Goal: Information Seeking & Learning: Find contact information

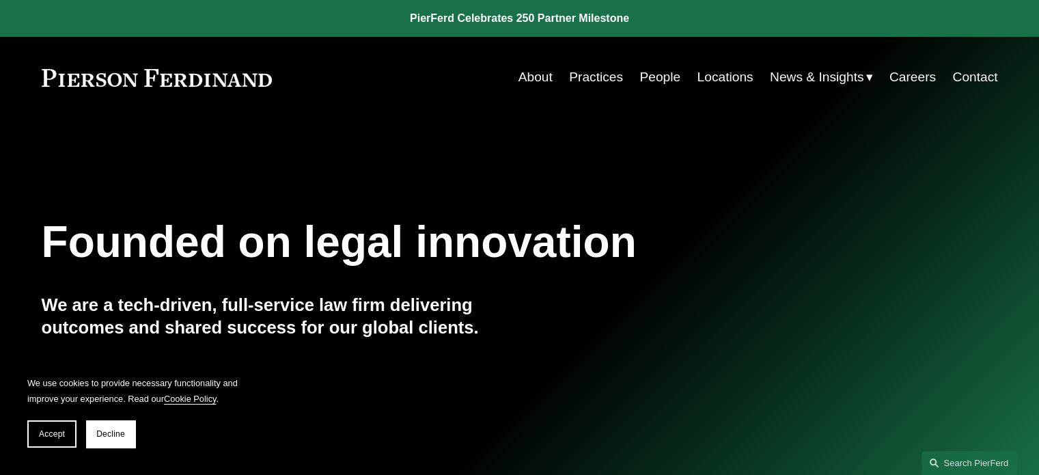
click at [651, 75] on link "People" at bounding box center [659, 77] width 41 height 26
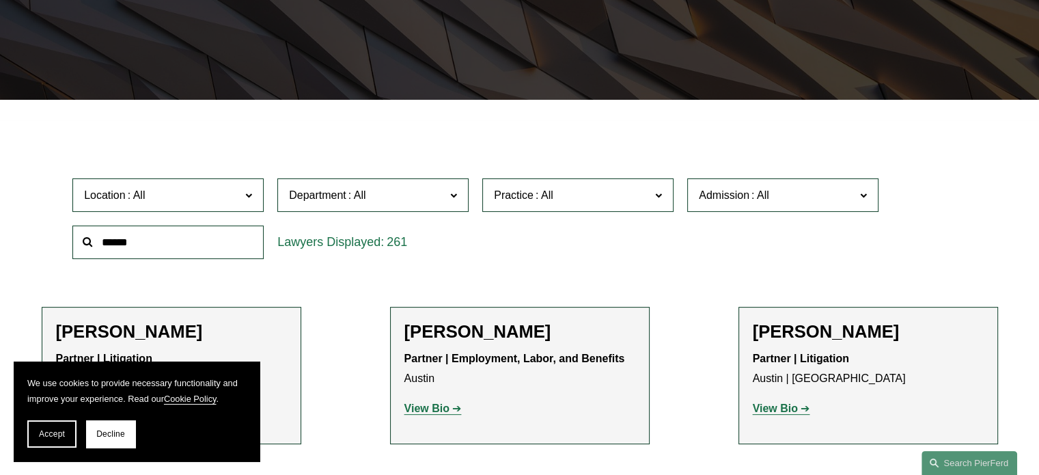
scroll to position [410, 0]
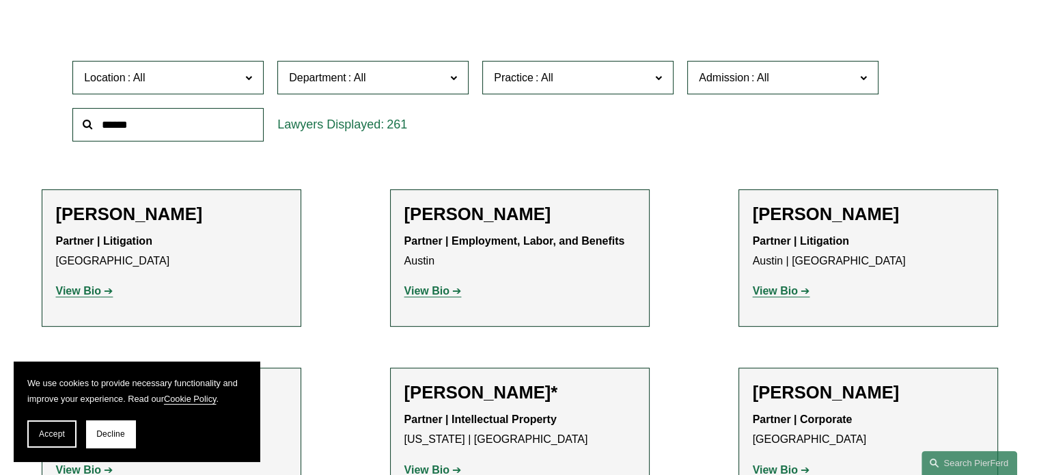
click at [203, 125] on input "text" at bounding box center [167, 124] width 191 height 33
type input "******"
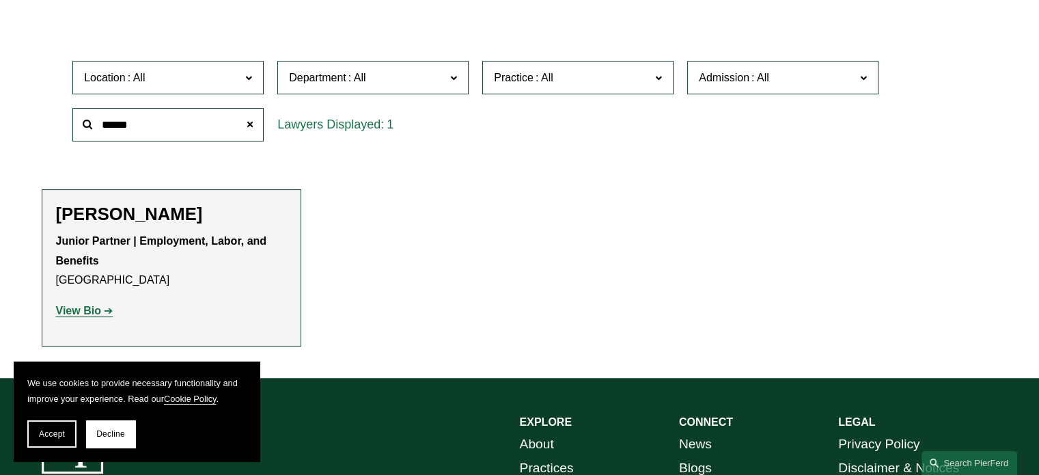
click at [87, 311] on strong "View Bio" at bounding box center [78, 311] width 45 height 12
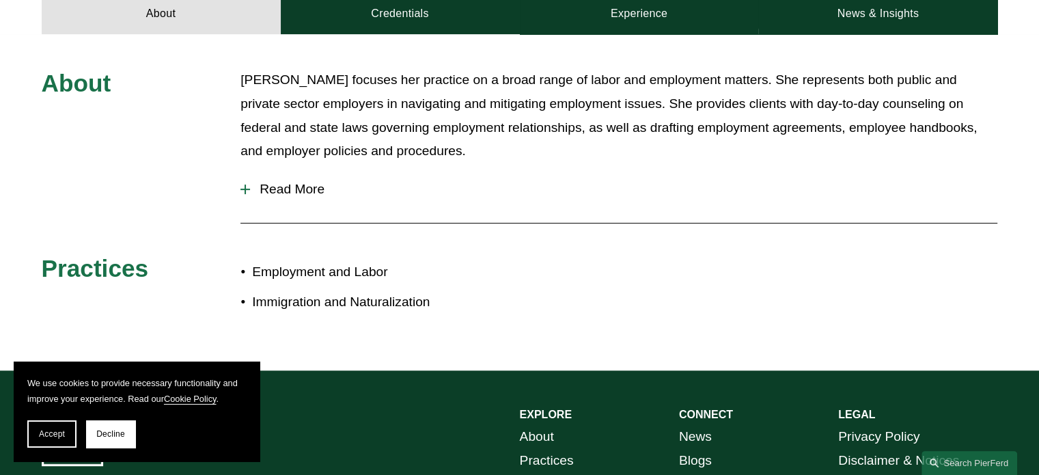
scroll to position [546, 0]
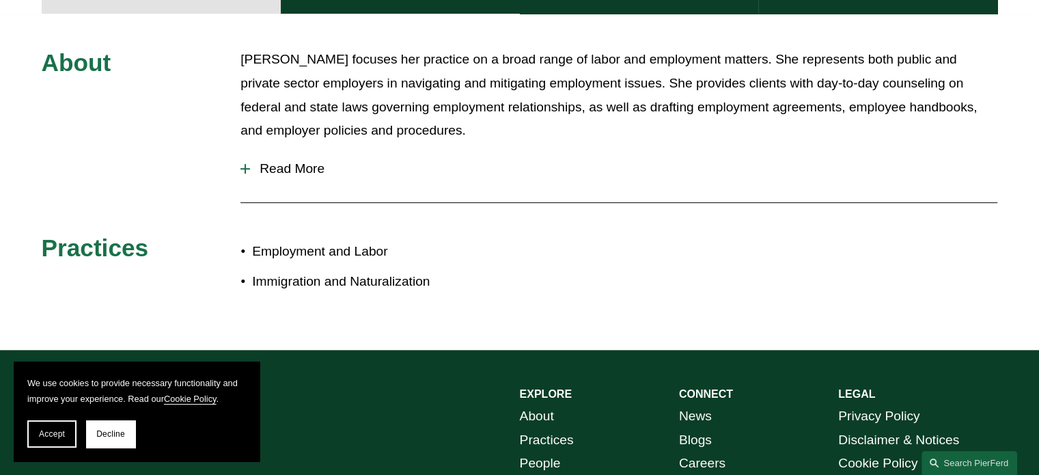
click at [249, 169] on div at bounding box center [245, 168] width 10 height 1
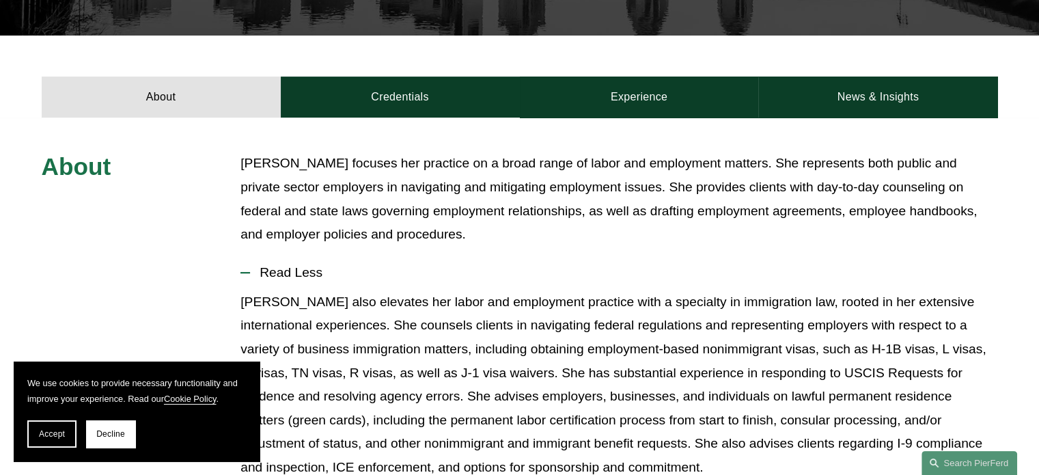
scroll to position [426, 0]
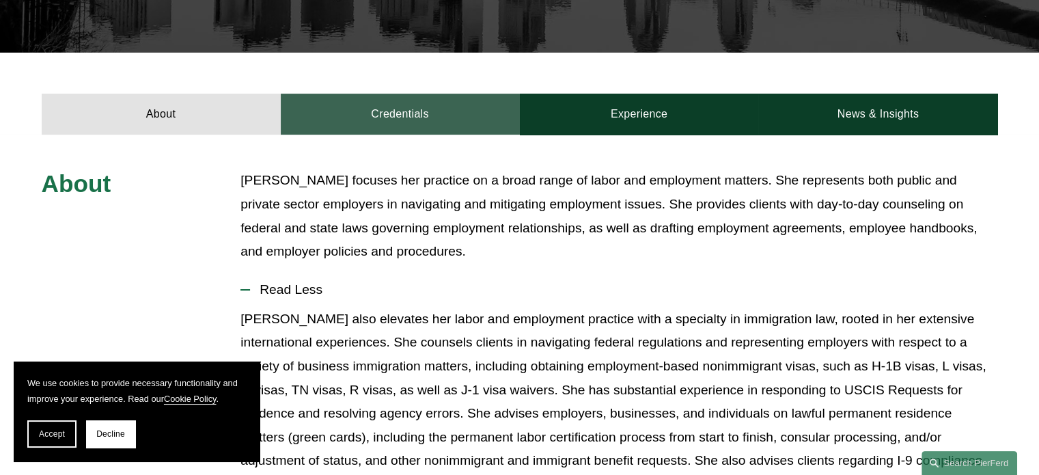
click at [459, 114] on link "Credentials" at bounding box center [400, 114] width 239 height 41
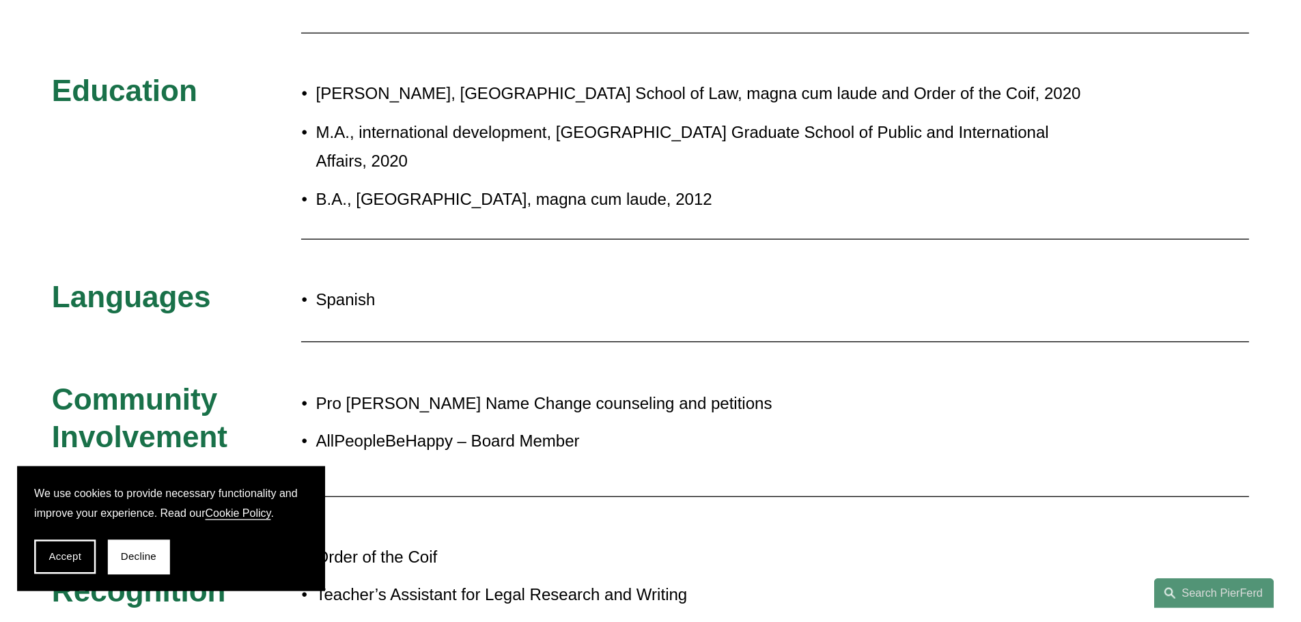
scroll to position [630, 0]
